Goal: Communication & Community: Answer question/provide support

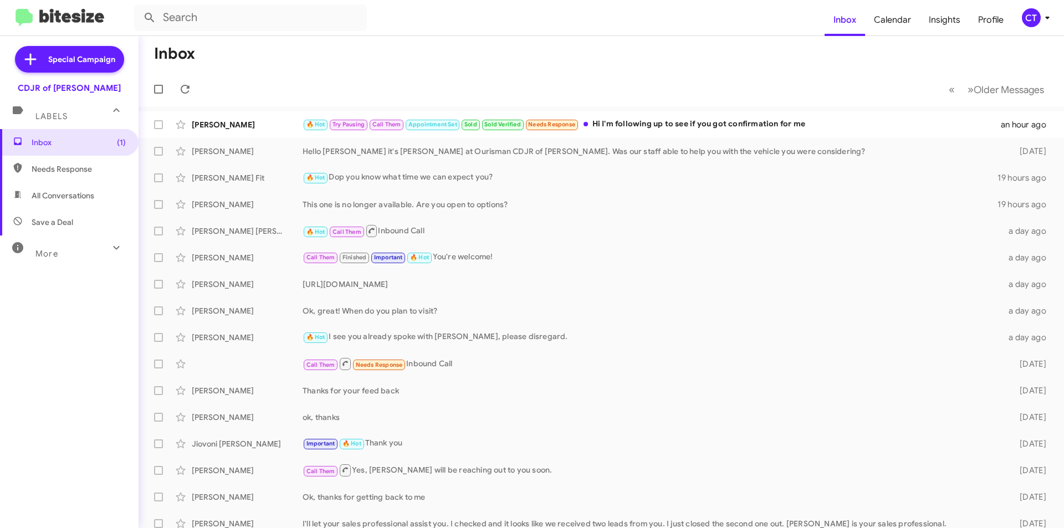
click at [1045, 24] on span "CT" at bounding box center [1038, 17] width 33 height 19
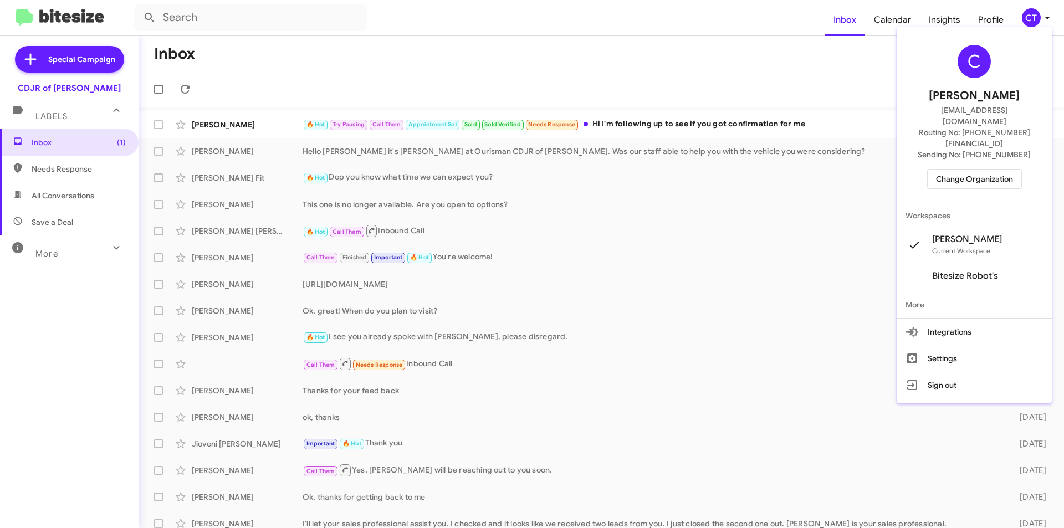
click at [962, 170] on span "Change Organization" at bounding box center [974, 179] width 77 height 19
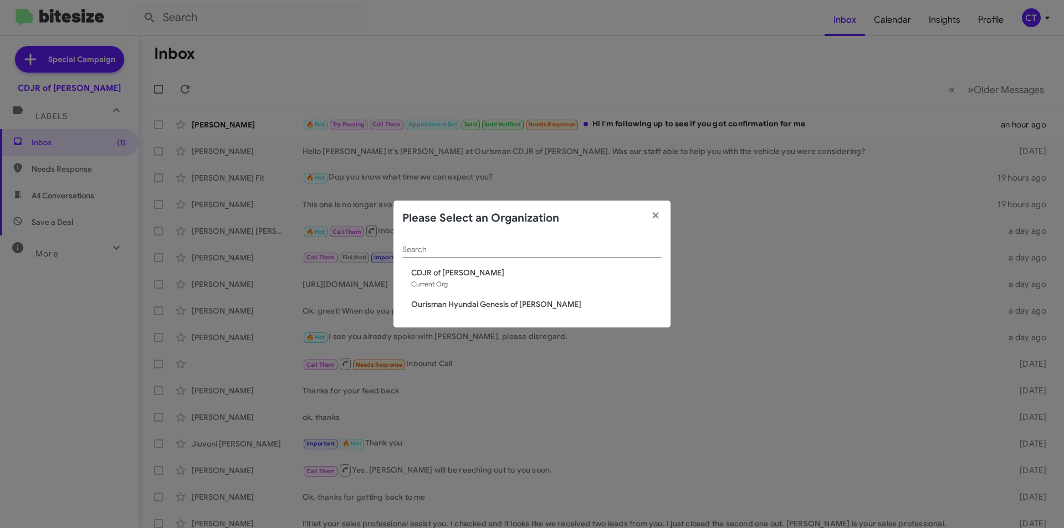
click at [439, 307] on span "Ourisman Hyundai Genesis of [PERSON_NAME]" at bounding box center [536, 304] width 251 height 11
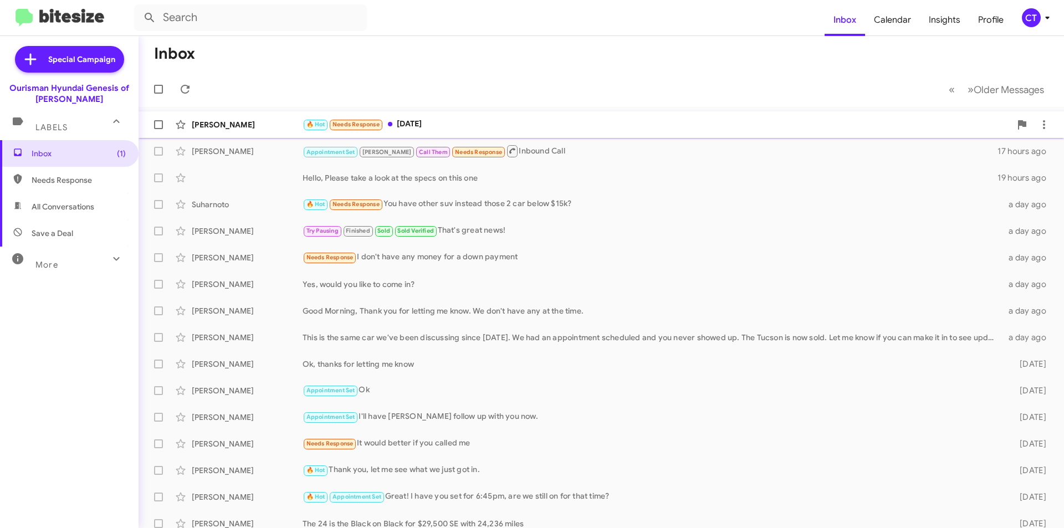
click at [461, 119] on div "🔥 Hot Needs Response [DATE]" at bounding box center [657, 124] width 708 height 13
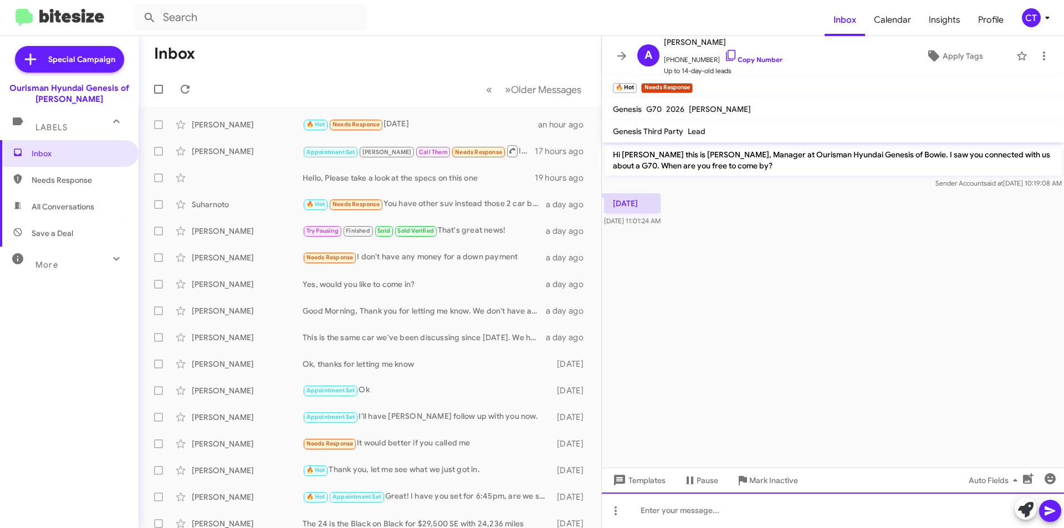
click at [666, 512] on div at bounding box center [833, 510] width 462 height 35
click at [1053, 515] on icon at bounding box center [1050, 510] width 13 height 13
click at [689, 515] on div at bounding box center [833, 510] width 462 height 35
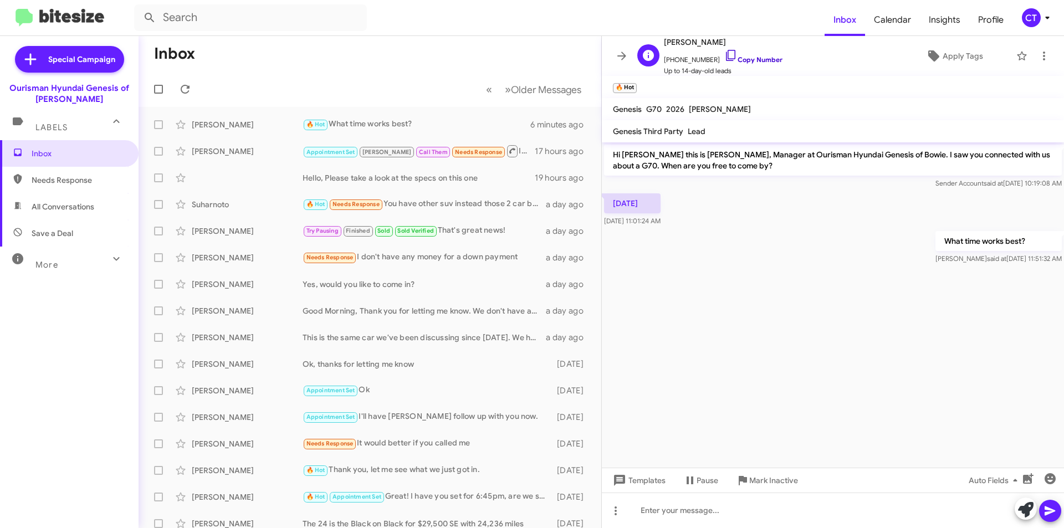
click at [724, 53] on icon at bounding box center [730, 55] width 13 height 13
